Goal: Task Accomplishment & Management: Complete application form

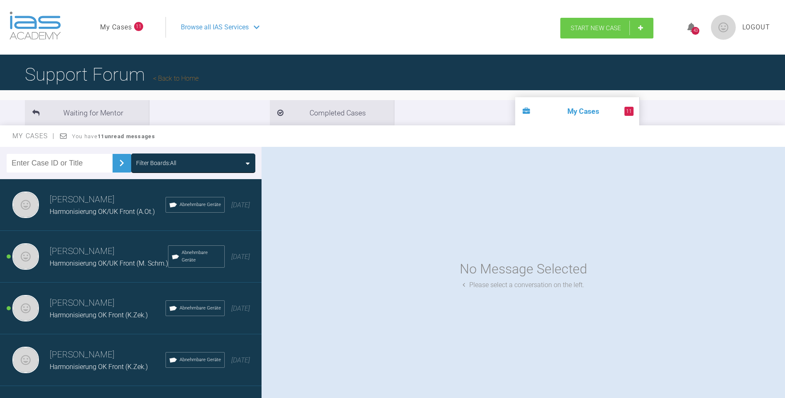
click at [607, 29] on span "Start New Case" at bounding box center [596, 27] width 51 height 7
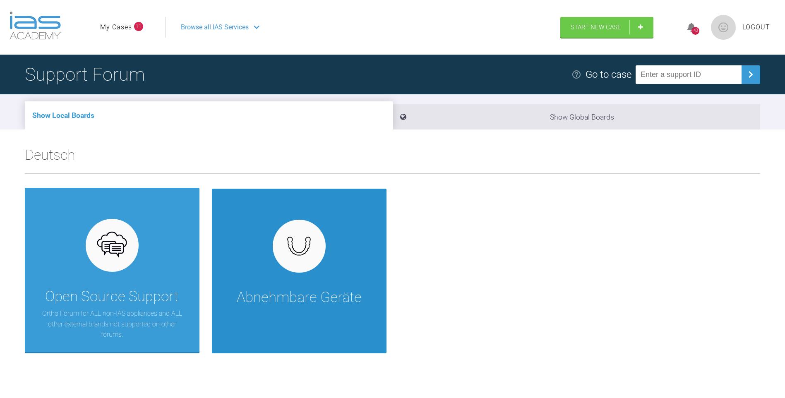
click at [253, 253] on div "Abnehmbare Geräte" at bounding box center [299, 271] width 175 height 165
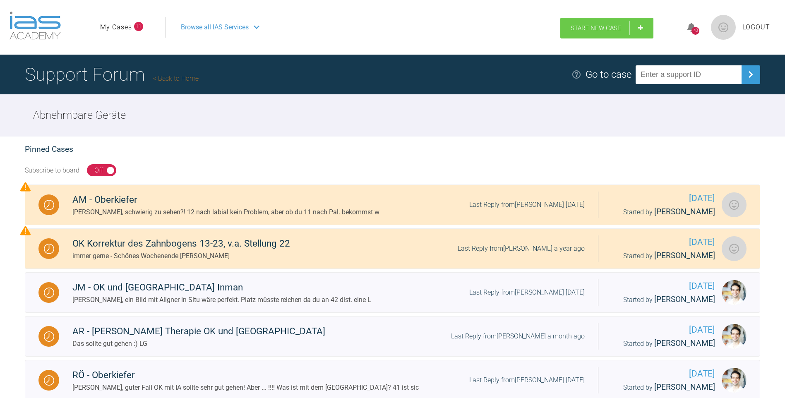
click at [573, 23] on link "Start New Case" at bounding box center [607, 28] width 93 height 21
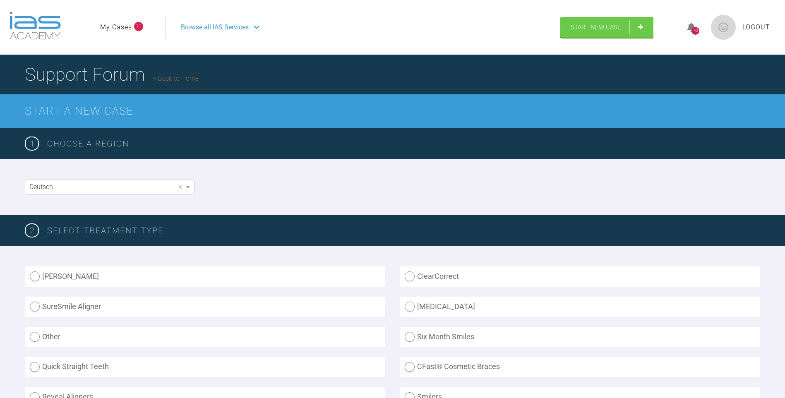
click at [34, 275] on label "Inman Aligner" at bounding box center [205, 277] width 361 height 20
radio Aligner "true"
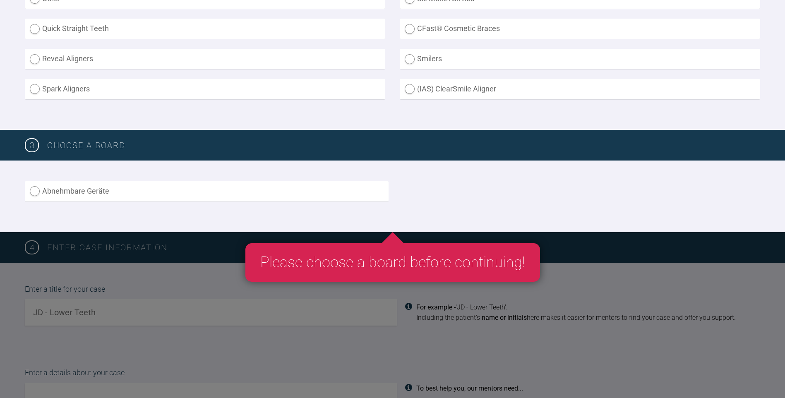
scroll to position [373, 0]
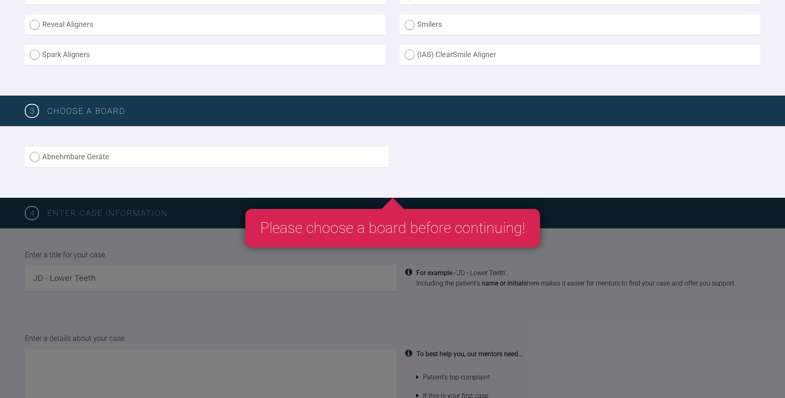
click at [62, 156] on label "Abnehmbare Geräte" at bounding box center [207, 157] width 364 height 20
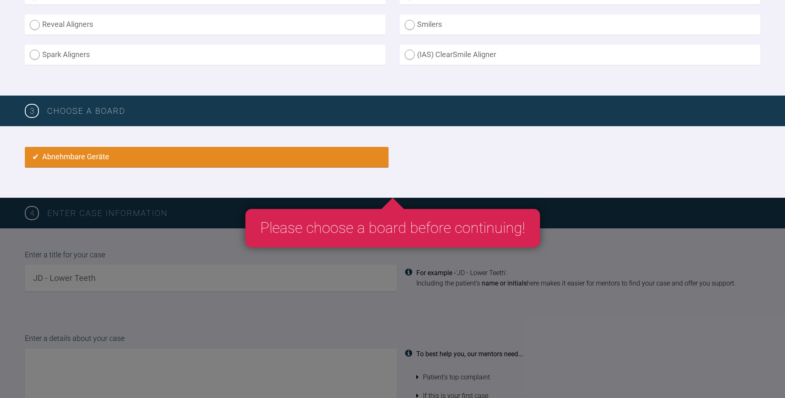
radio input "true"
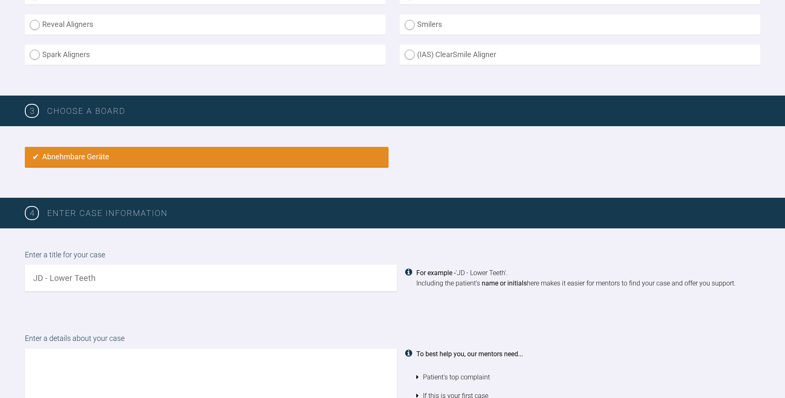
scroll to position [521, 0]
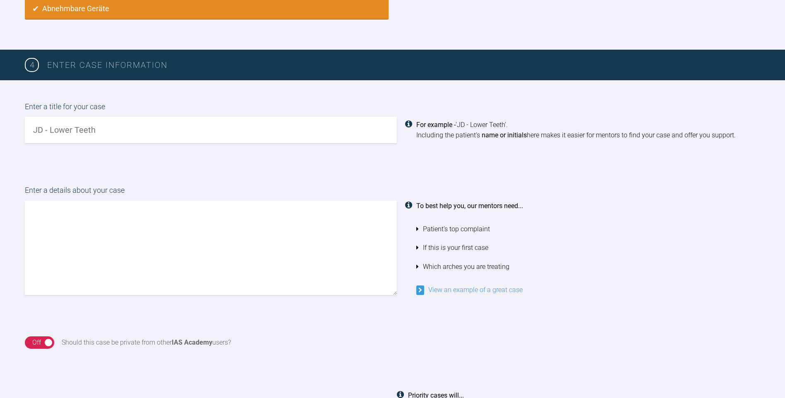
click at [55, 218] on textarea at bounding box center [211, 248] width 372 height 94
click at [42, 214] on textarea "De atient möchte vor allem UK gerade UK front Zähne haben" at bounding box center [211, 248] width 372 height 94
click at [195, 213] on textarea "Der Patient möchte vor allem UK gerade UK front Zähne haben" at bounding box center [211, 248] width 372 height 94
drag, startPoint x: 56, startPoint y: 224, endPoint x: 110, endPoint y: 256, distance: 62.8
click at [110, 256] on textarea "Der Patient möchte vor allem UK gerade UK Front Zähne haben und damit auch die …" at bounding box center [211, 248] width 372 height 94
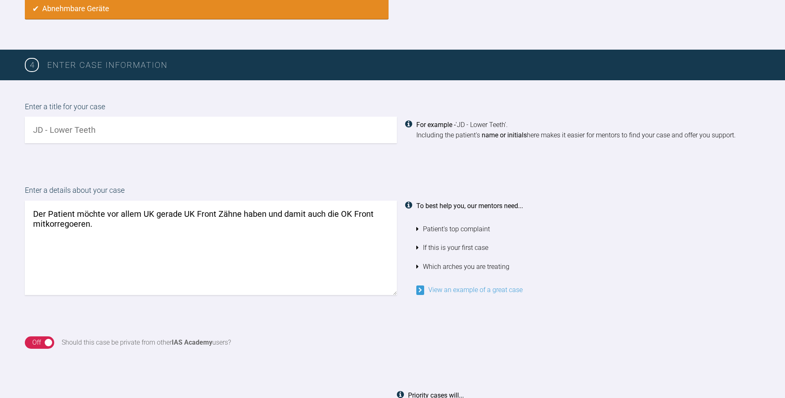
click at [45, 225] on textarea "Der Patient möchte vor allem UK gerade UK Front Zähne haben und damit auch die …" at bounding box center [211, 248] width 372 height 94
type textarea "Der Patient möchte vor allem UK gerade UK Front Zähne haben und damit auch die …"
click at [77, 130] on input "text" at bounding box center [211, 130] width 372 height 26
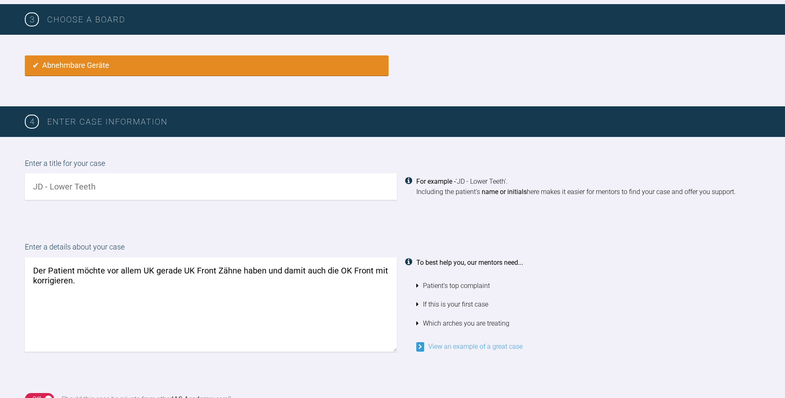
scroll to position [479, 0]
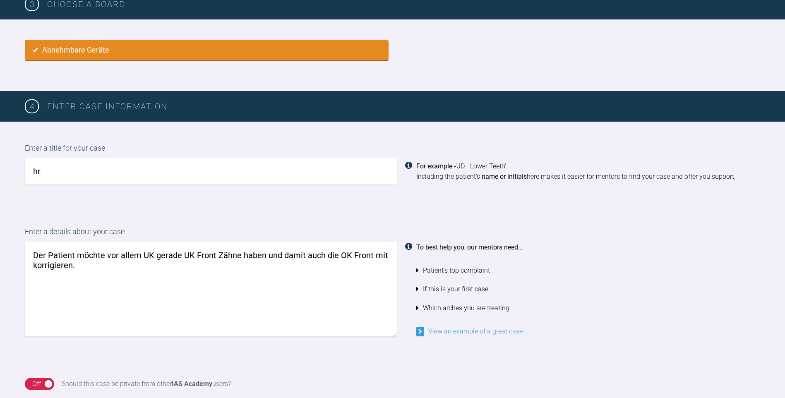
type input "r"
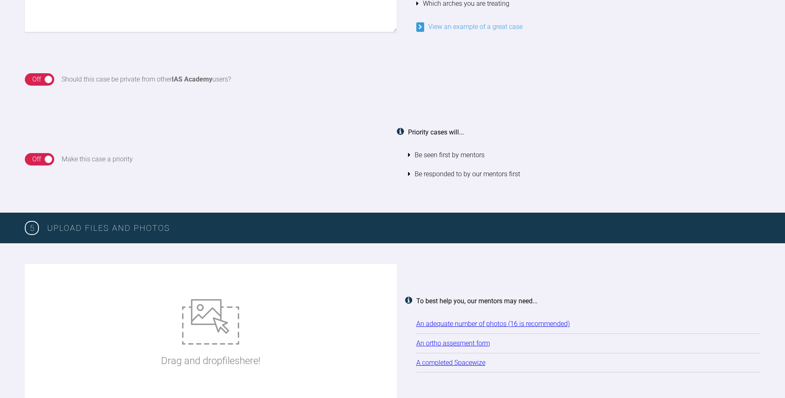
scroll to position [769, 0]
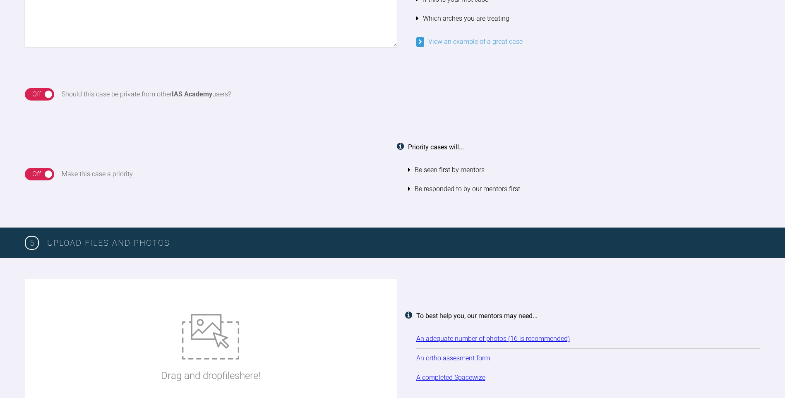
type input "Harmonisierung OK/UK Front"
click at [44, 95] on div "On Off" at bounding box center [39, 94] width 29 height 12
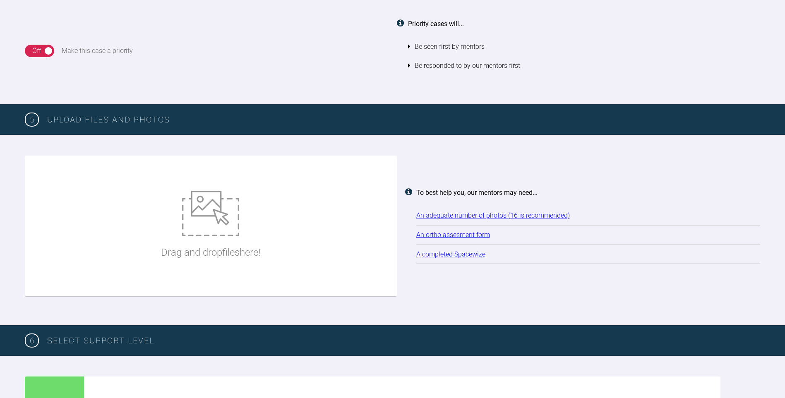
scroll to position [893, 0]
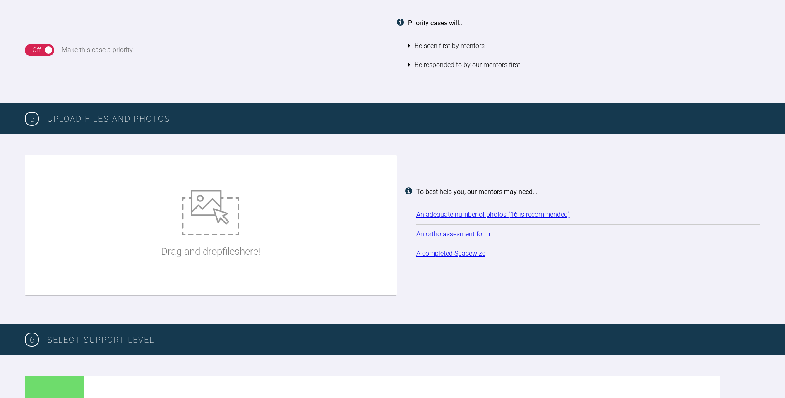
click at [342, 214] on div "Drag and drop files here!" at bounding box center [211, 225] width 372 height 141
drag, startPoint x: 297, startPoint y: 214, endPoint x: 254, endPoint y: 246, distance: 53.5
click at [254, 246] on p "Drag and drop files here!" at bounding box center [210, 252] width 99 height 16
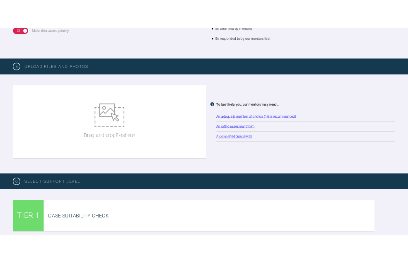
scroll to position [935, 0]
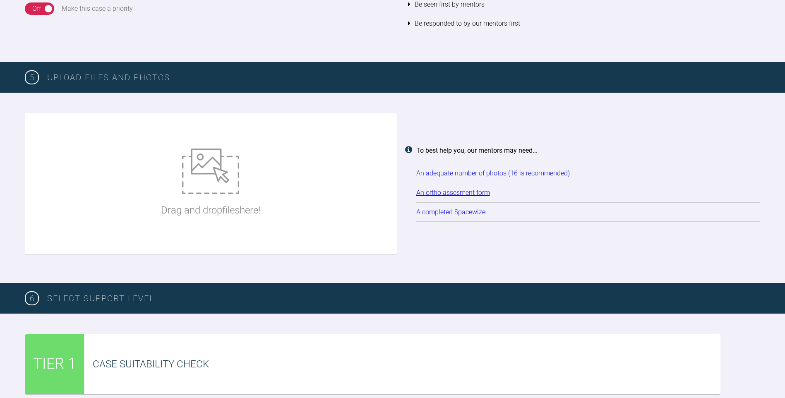
drag, startPoint x: 299, startPoint y: 219, endPoint x: 330, endPoint y: 178, distance: 52.0
click at [330, 178] on div "Drag and drop files here!" at bounding box center [211, 183] width 372 height 141
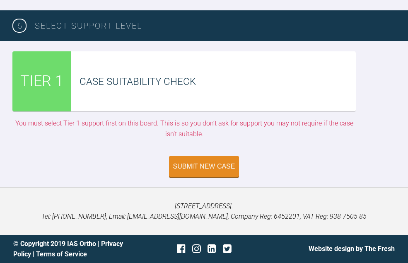
scroll to position [1679, 0]
click at [144, 79] on div "Case Suitability Check" at bounding box center [217, 82] width 276 height 16
click at [204, 78] on div "Case Suitability Check" at bounding box center [217, 82] width 276 height 16
click at [206, 164] on div "Submit New Case" at bounding box center [204, 167] width 62 height 7
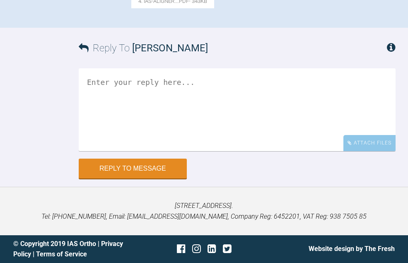
scroll to position [793, 0]
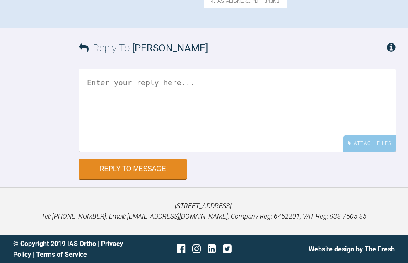
click at [101, 75] on textarea at bounding box center [237, 110] width 317 height 83
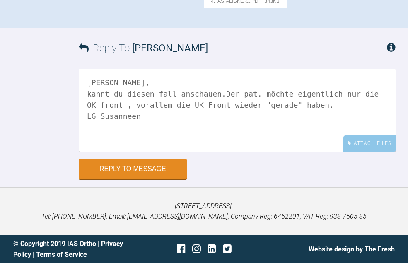
click at [103, 94] on textarea "Hallo Jens, kannt du diesen fall anschauen.Der pat. möchte eigentlich nur die O…" at bounding box center [237, 110] width 317 height 83
click at [219, 95] on textarea "Hallo Jens, kannst du diesen fall anschauen.Der pat. möchte eigentlich nur die …" at bounding box center [237, 110] width 317 height 83
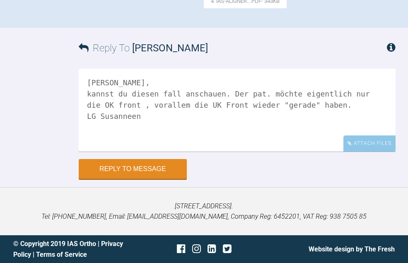
click at [238, 94] on textarea "Hallo Jens, kannst du diesen fall anschauen. Der pat. möchte eigentlich nur die…" at bounding box center [237, 110] width 317 height 83
click at [131, 103] on textarea "Hallo Jens, kannst du diesen fall anschauen. Der Patient möchte eigentlich nur …" at bounding box center [237, 110] width 317 height 83
click at [108, 106] on textarea "Hallo Jens, kannst du diesen fall anschauen. Der Patient möchte eigentlich nur …" at bounding box center [237, 110] width 317 height 83
click at [123, 117] on textarea "Hallo Jens, kannst du diesen fall anschauen. Der Patient möchte eigentlich nur …" at bounding box center [237, 110] width 317 height 83
click at [131, 115] on textarea "Hallo Jens, kannst du diesen fall anschauen. Der Patient möchte eigentlich nur …" at bounding box center [237, 110] width 317 height 83
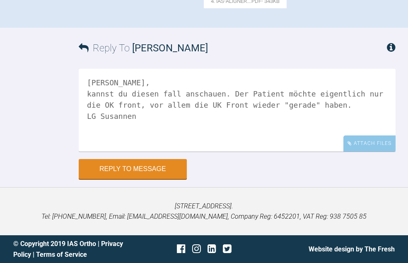
click at [128, 116] on textarea "Hallo Jens, kannst du diesen fall anschauen. Der Patient möchte eigentlich nur …" at bounding box center [237, 110] width 317 height 83
click at [158, 91] on textarea "Hallo Jens, kannst du diesen fall anschauen. Der Patient möchte eigentlich nur …" at bounding box center [237, 110] width 317 height 83
click at [88, 103] on textarea "Hallo Jens, kannst du diesen Fall anschauen. Der Patient möchte eigentlich nur …" at bounding box center [237, 110] width 317 height 83
type textarea "Hallo Jens, kannst du diesen Fall anschauen. Der Patient möchte eigentlich nur …"
click at [121, 167] on button "Reply to Message" at bounding box center [133, 170] width 108 height 20
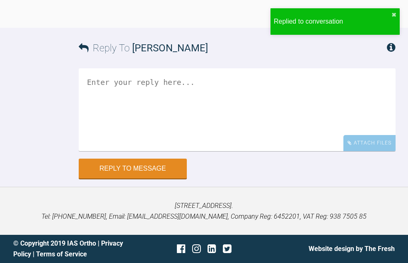
scroll to position [936, 0]
